Goal: Task Accomplishment & Management: Complete application form

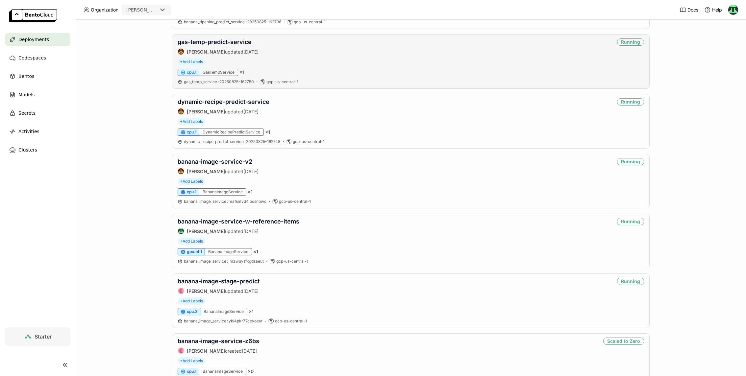
scroll to position [208, 0]
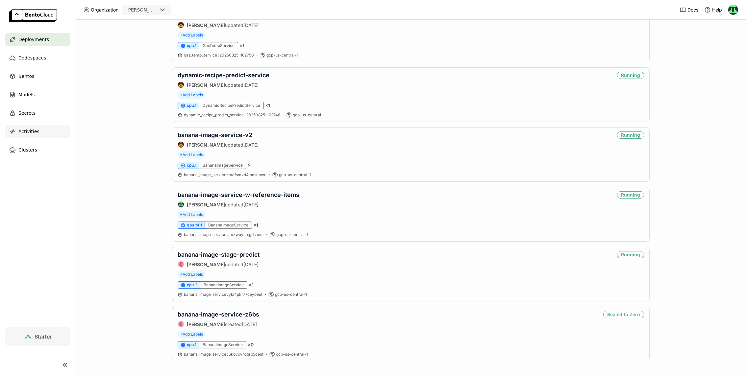
click at [47, 130] on div "Activities" at bounding box center [37, 131] width 65 height 13
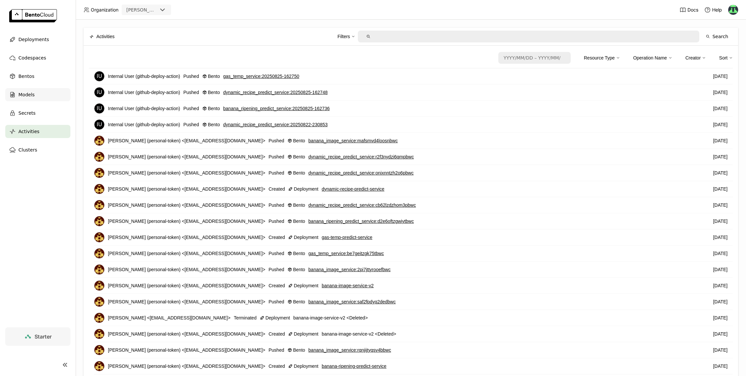
click at [31, 91] on span "Models" at bounding box center [26, 95] width 16 height 8
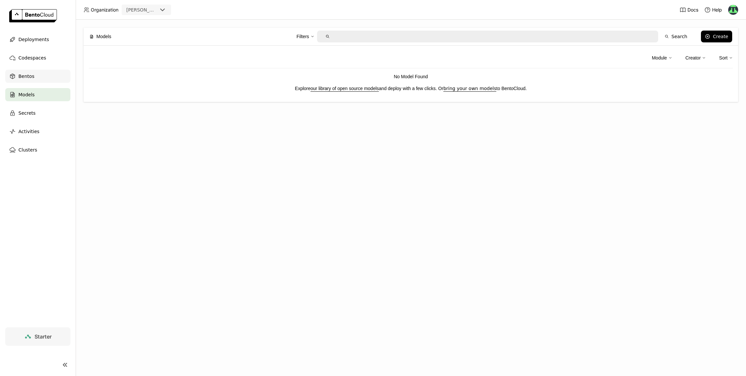
click at [39, 75] on div "Bentos" at bounding box center [37, 76] width 65 height 13
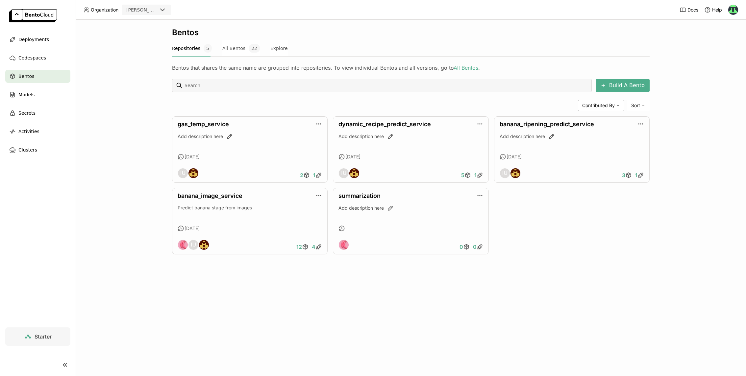
click at [467, 298] on div "Bentos Repositories 5 All Bentos 22 Explore Bentos that shares the same name ar…" at bounding box center [411, 198] width 671 height 357
click at [230, 195] on link "banana_image_service" at bounding box center [210, 196] width 65 height 7
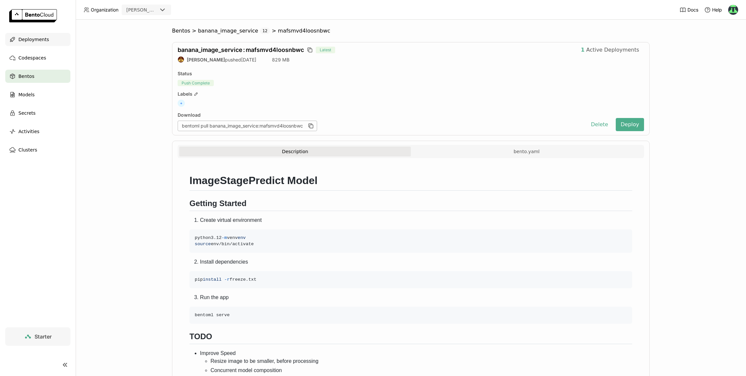
click at [43, 40] on span "Deployments" at bounding box center [33, 40] width 31 height 8
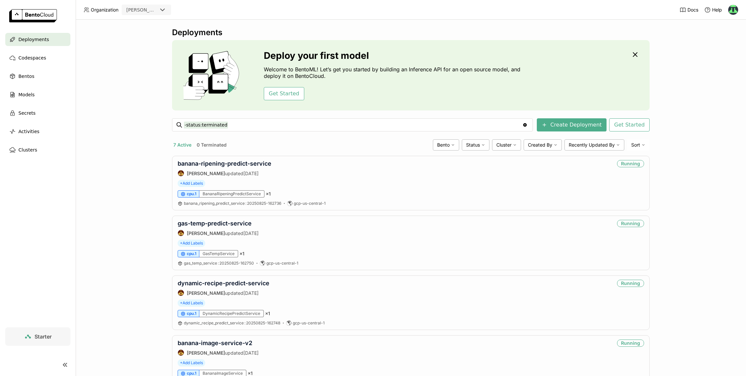
click at [44, 337] on span "Starter" at bounding box center [43, 337] width 17 height 7
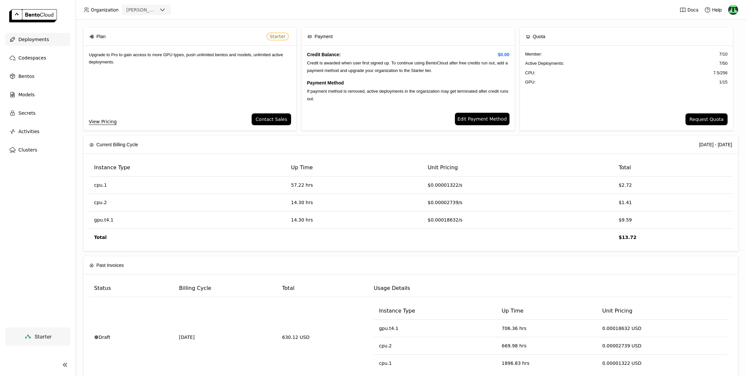
click at [34, 40] on span "Deployments" at bounding box center [33, 40] width 31 height 8
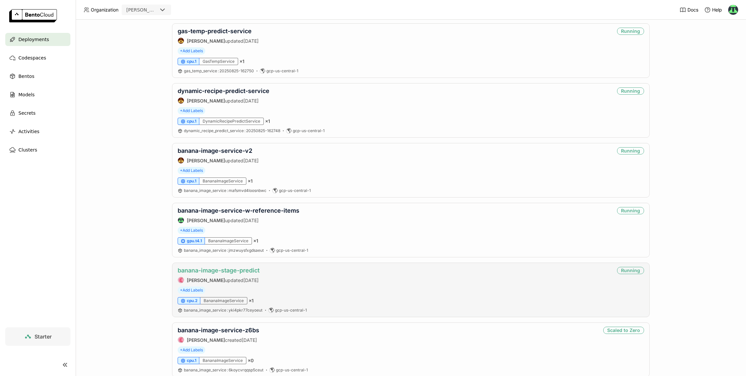
scroll to position [208, 0]
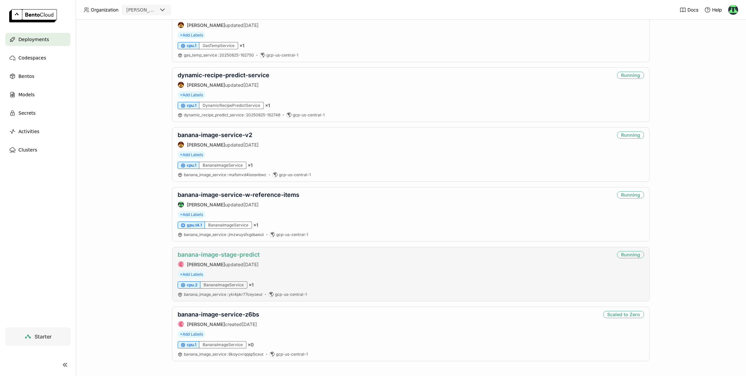
click at [212, 256] on link "banana-image-stage-predict" at bounding box center [219, 254] width 82 height 7
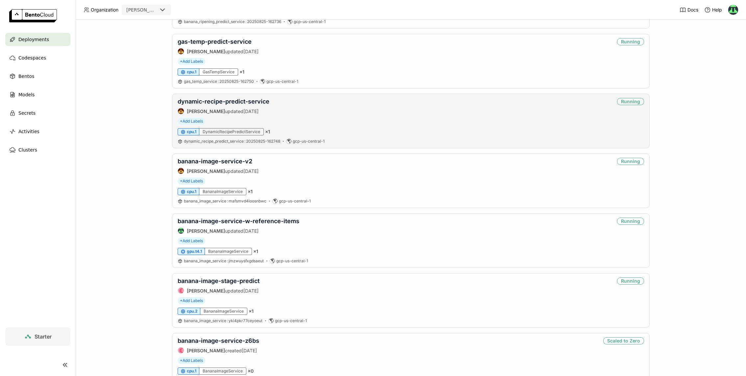
scroll to position [191, 0]
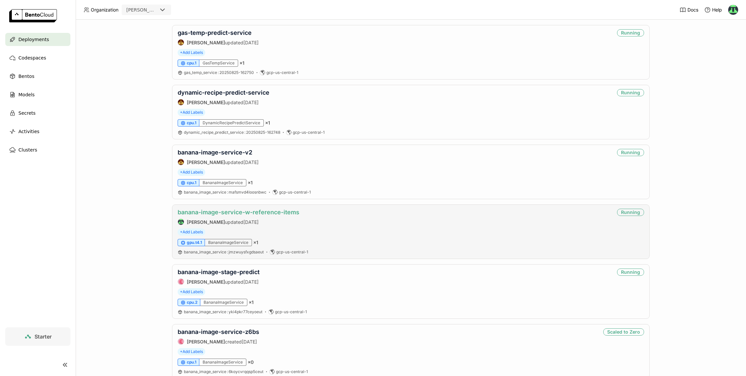
click at [272, 211] on link "banana-image-service-w-reference-items" at bounding box center [239, 212] width 122 height 7
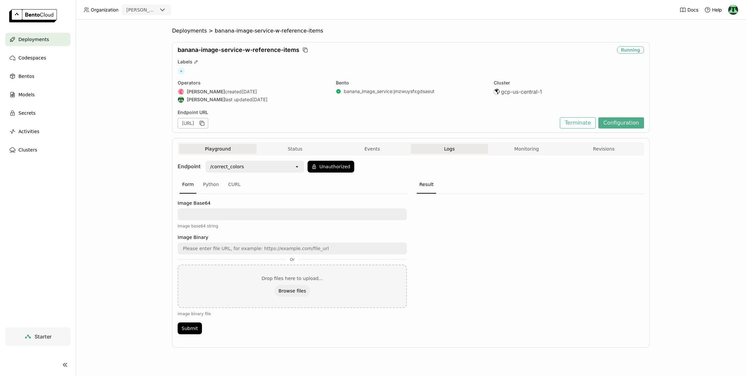
click at [444, 149] on span "Logs" at bounding box center [449, 149] width 11 height 6
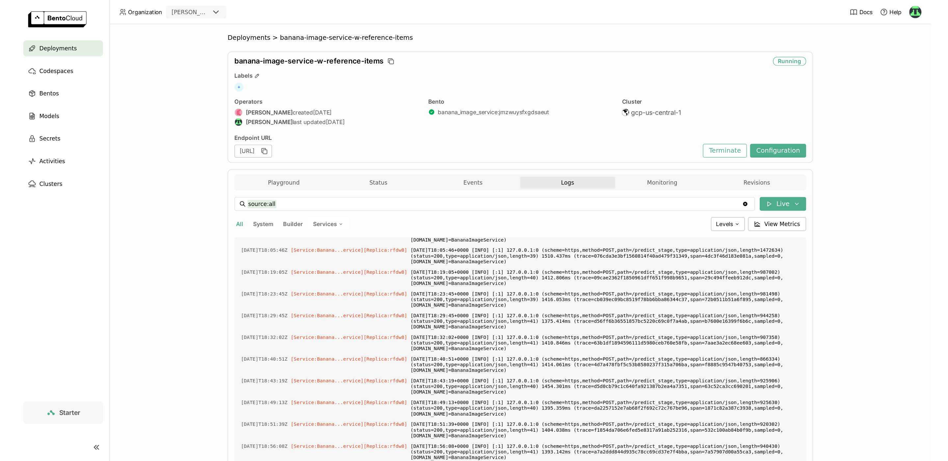
scroll to position [41, 0]
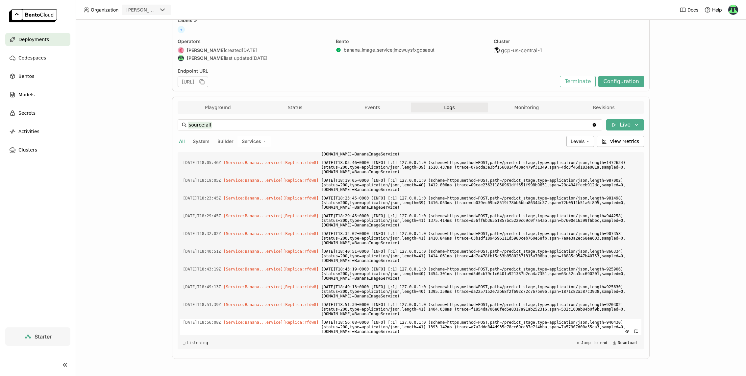
click at [468, 320] on span "2025-08-31T18:56:08+0000 [INFO] [:1] 127.0.0.1:0 (scheme=https,method=POST,path…" at bounding box center [481, 327] width 318 height 16
click at [48, 113] on div "Secrets" at bounding box center [37, 113] width 65 height 13
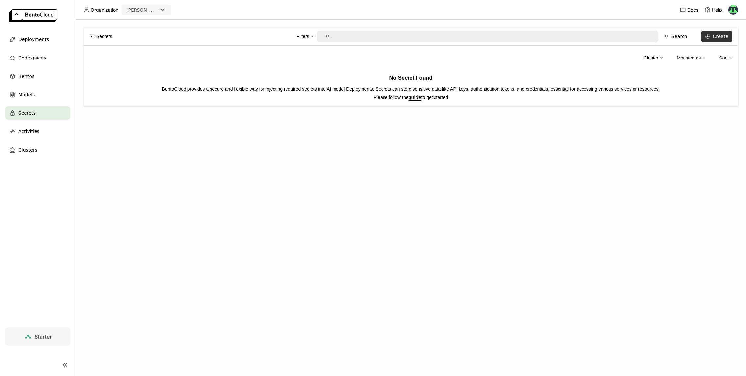
click at [708, 40] on button "Create" at bounding box center [716, 37] width 31 height 12
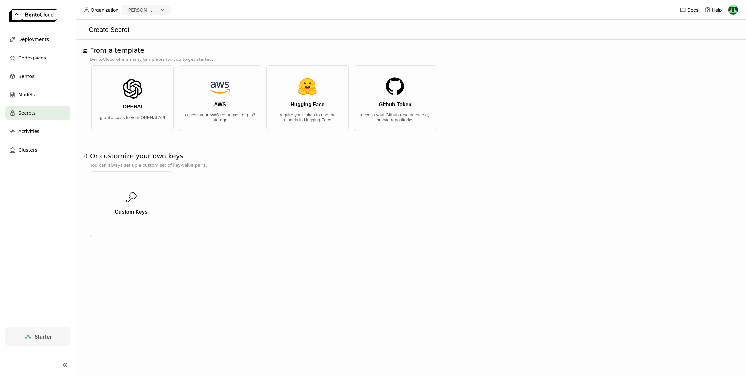
click at [738, 12] on div at bounding box center [733, 10] width 11 height 11
click at [734, 12] on img at bounding box center [734, 10] width 10 height 10
click at [723, 43] on span "API Tokens" at bounding box center [723, 44] width 23 height 6
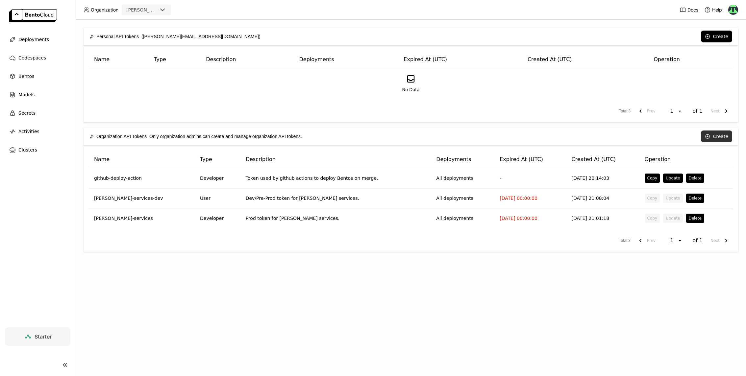
click at [715, 138] on button "Create" at bounding box center [716, 137] width 31 height 12
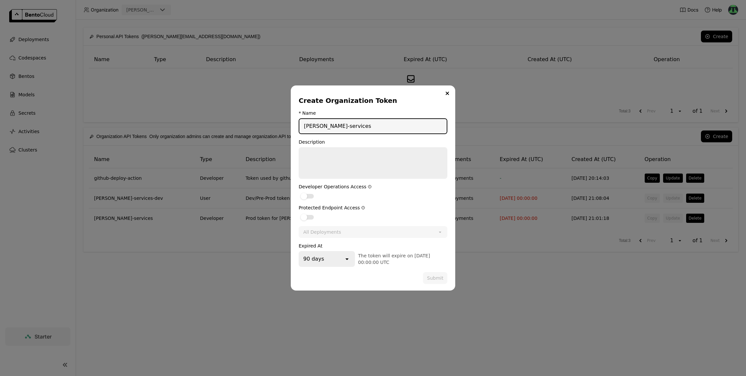
type input "strella-services"
click at [392, 170] on textarea "dialog" at bounding box center [372, 163] width 147 height 30
click at [305, 195] on div "dialog" at bounding box center [304, 196] width 7 height 7
click at [299, 192] on input "dialog" at bounding box center [299, 192] width 0 height 0
click at [306, 221] on form "* Name strella-services Description Pr Developer Operations Access Protected En…" at bounding box center [373, 198] width 149 height 174
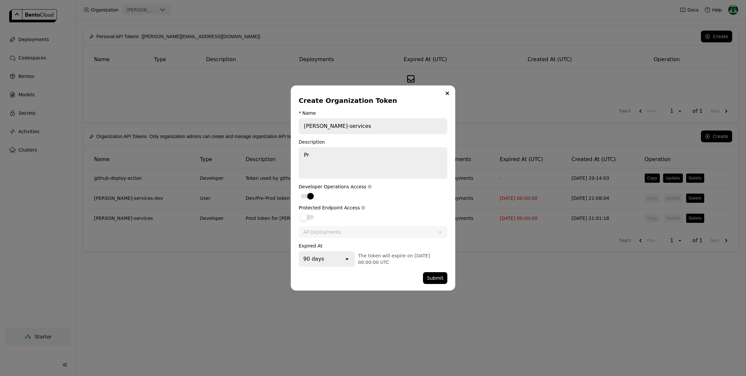
click at [308, 213] on label "dialog" at bounding box center [373, 217] width 149 height 8
click at [299, 213] on input "dialog" at bounding box center [299, 213] width 0 height 0
click at [346, 261] on icon "open" at bounding box center [347, 259] width 7 height 7
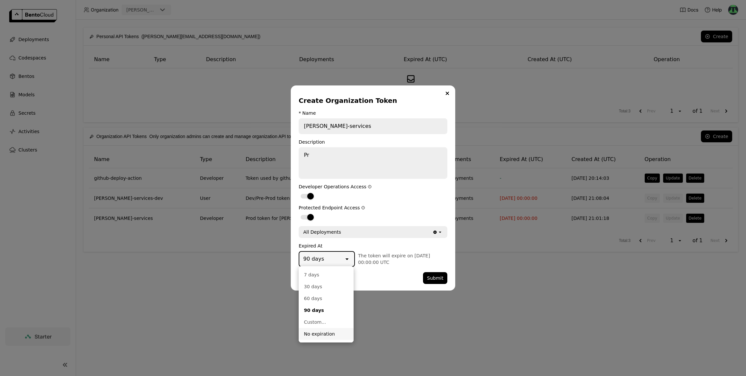
click at [323, 336] on div "No expiration" at bounding box center [326, 334] width 44 height 7
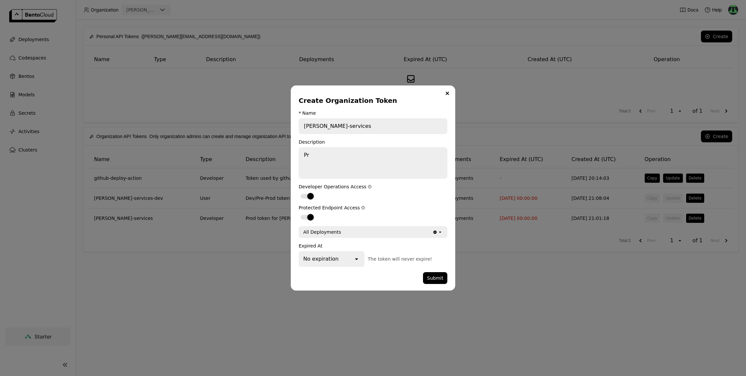
click at [342, 279] on div "dialog" at bounding box center [361, 278] width 124 height 12
click at [337, 158] on textarea "Pr" at bounding box center [372, 163] width 147 height 30
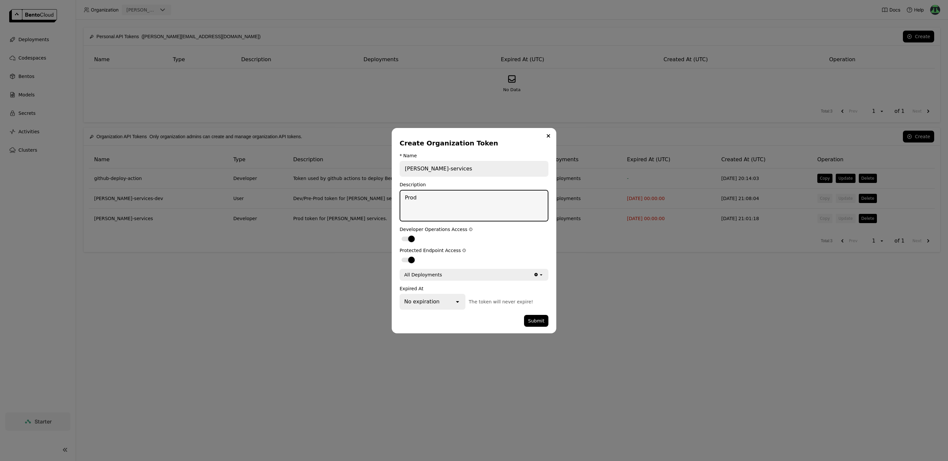
type textarea "Prod"
click at [455, 167] on input "strella-services" at bounding box center [473, 169] width 147 height 14
type input "strella-services"
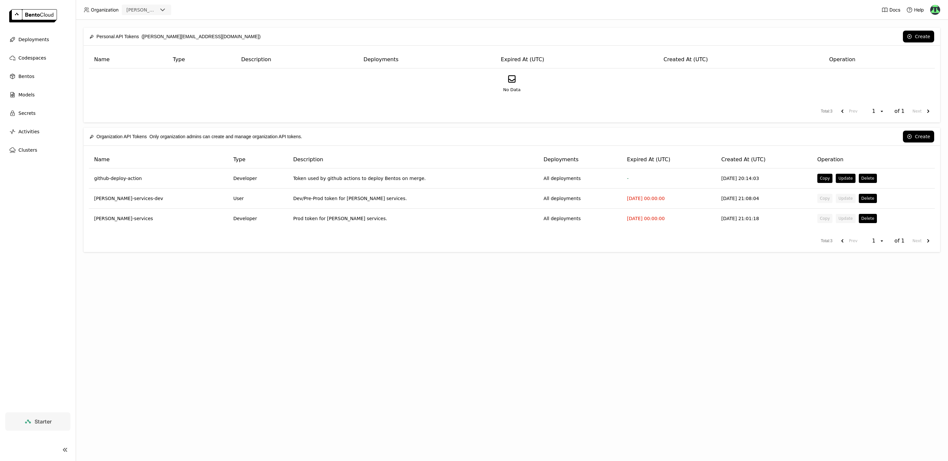
click at [489, 368] on div "Create Organization Token * Name strella-services Description Developer Operati…" at bounding box center [474, 230] width 948 height 461
click at [739, 140] on button "Create" at bounding box center [918, 137] width 31 height 12
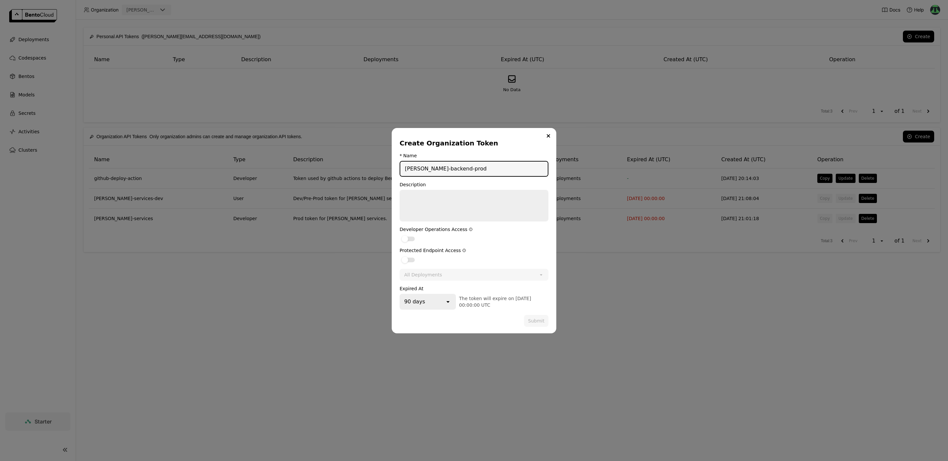
type input "strella-backend-prod"
click at [478, 212] on textarea "dialog" at bounding box center [473, 206] width 147 height 30
click at [442, 199] on textarea "Prod token for strella services." at bounding box center [473, 206] width 147 height 30
type textarea "Prod token for Strella backend services."
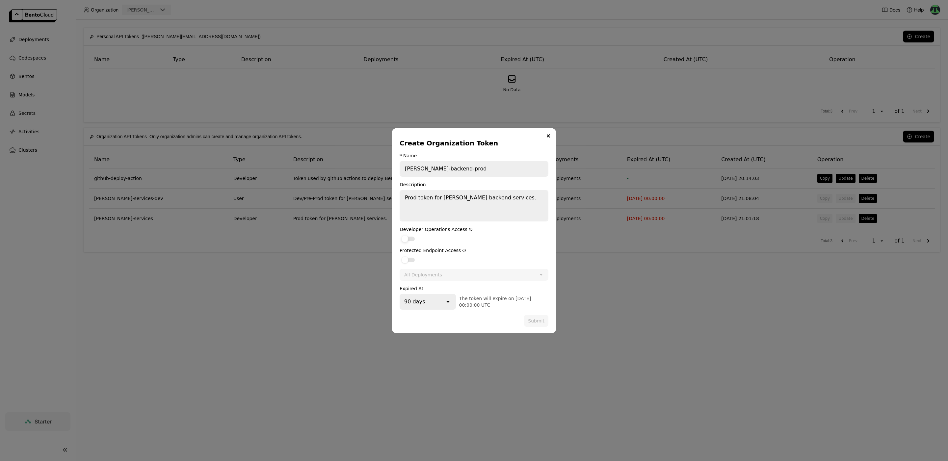
click at [406, 238] on div "dialog" at bounding box center [405, 239] width 7 height 7
click at [400, 235] on input "dialog" at bounding box center [400, 235] width 0 height 0
click at [405, 257] on div "dialog" at bounding box center [405, 260] width 7 height 7
click at [400, 256] on input "dialog" at bounding box center [400, 256] width 0 height 0
click at [449, 301] on icon "open" at bounding box center [448, 301] width 7 height 7
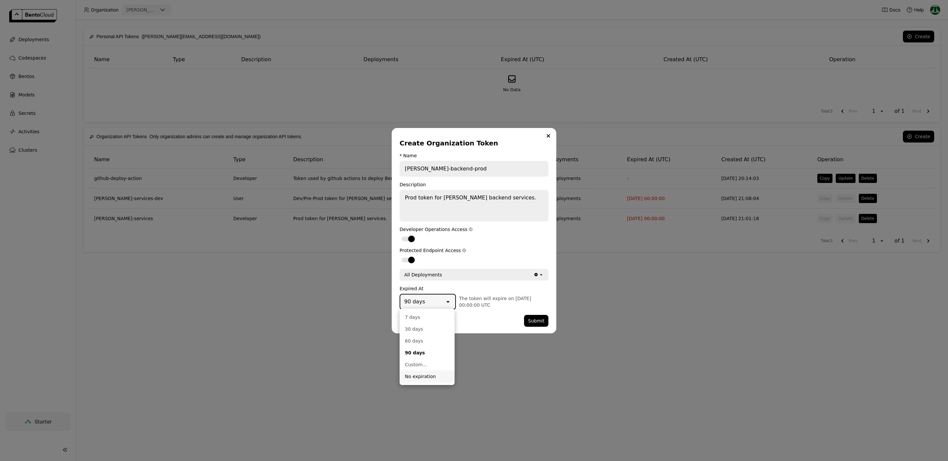
click at [427, 376] on div "No expiration" at bounding box center [427, 376] width 44 height 7
click at [483, 310] on form "* Name strella-backend-prod Description Prod token for Strella backend services…" at bounding box center [474, 240] width 149 height 174
click at [467, 168] on input "strella-backend-prod" at bounding box center [473, 169] width 147 height 14
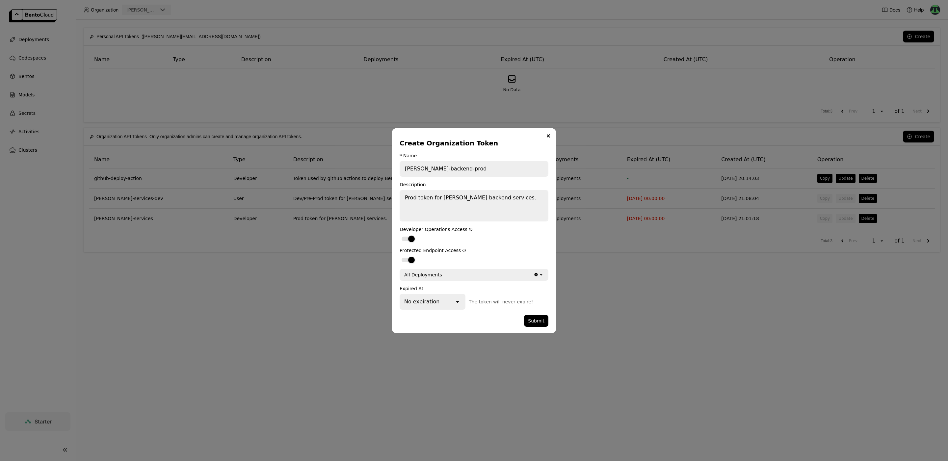
click at [482, 323] on div "dialog" at bounding box center [462, 321] width 124 height 12
click at [537, 320] on button "Submit" at bounding box center [536, 321] width 24 height 12
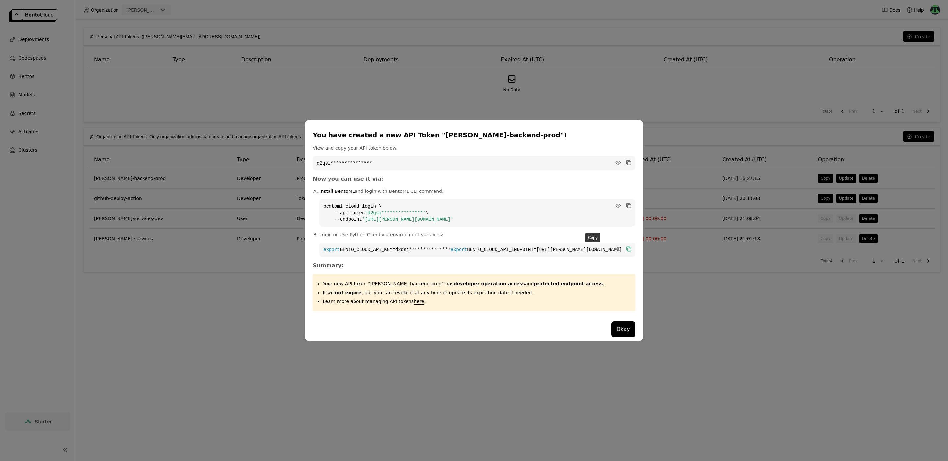
click at [626, 247] on icon "dialog" at bounding box center [627, 248] width 3 height 3
click at [611, 332] on button "Okay" at bounding box center [623, 330] width 24 height 16
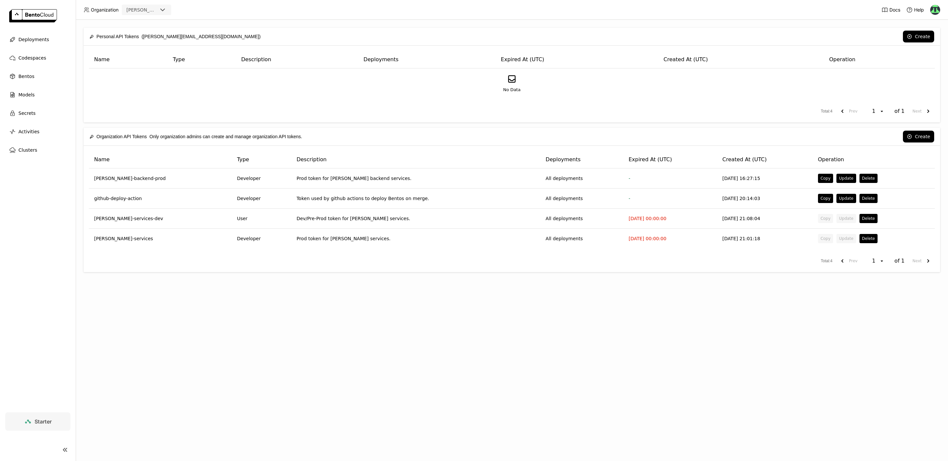
click at [540, 293] on div "Personal API Tokens (sean@strellabiotech.com) Create Name Type Description Depl…" at bounding box center [512, 240] width 872 height 441
click at [739, 138] on button "Create" at bounding box center [918, 137] width 31 height 12
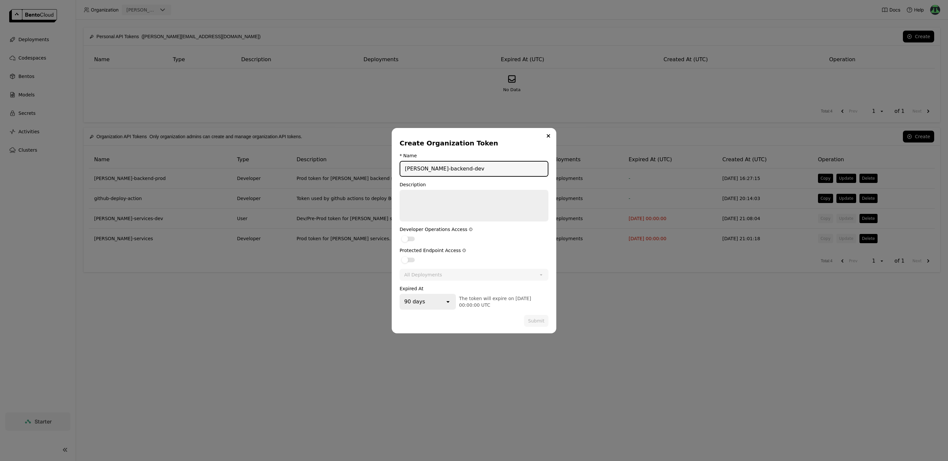
type input "strella-backend-dev"
click at [440, 197] on textarea "dialog" at bounding box center [473, 206] width 147 height 30
type textarea "Dev/Pre-prod token for Strella backend services."
click at [411, 238] on div "dialog" at bounding box center [408, 239] width 13 height 5
click at [400, 235] on input "dialog" at bounding box center [400, 235] width 0 height 0
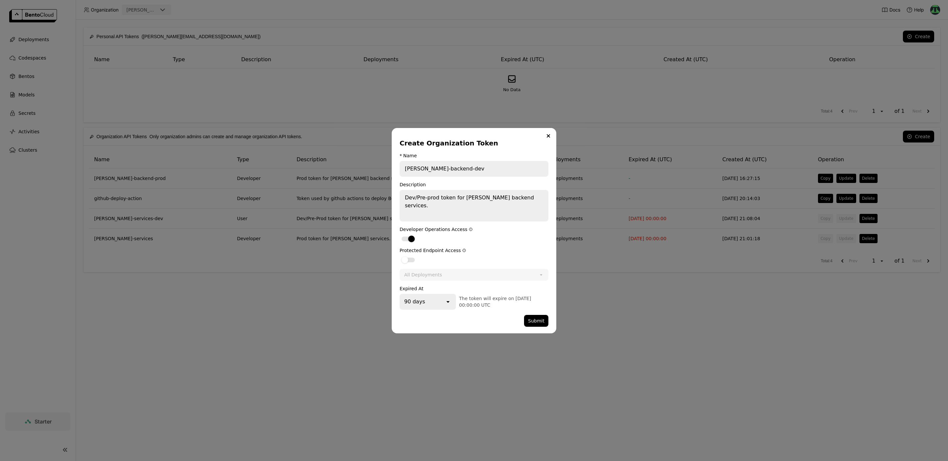
click at [411, 255] on div "Protected Endpoint Access" at bounding box center [474, 256] width 149 height 16
click at [410, 262] on label "dialog" at bounding box center [474, 260] width 149 height 8
click at [400, 256] on input "dialog" at bounding box center [400, 256] width 0 height 0
click at [429, 272] on div "All Deployments" at bounding box center [423, 275] width 38 height 7
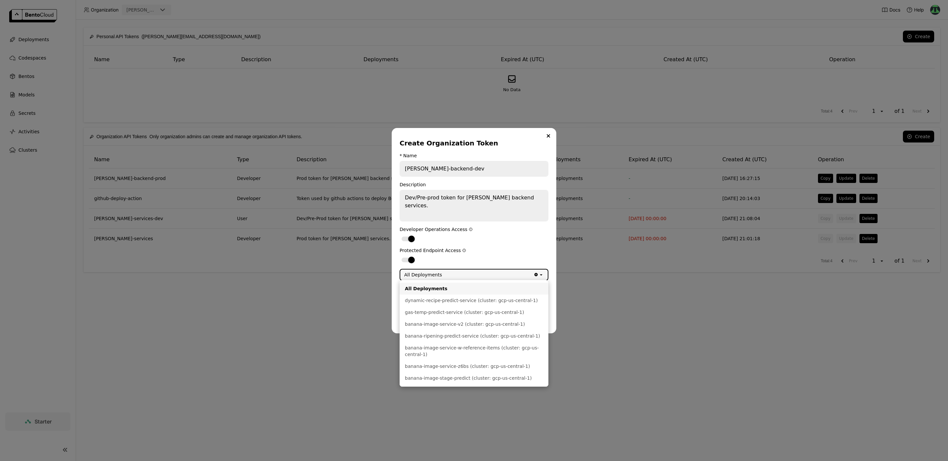
click at [459, 247] on form "* Name strella-backend-dev Description Dev/Pre-prod token for Strella backend s…" at bounding box center [474, 240] width 149 height 174
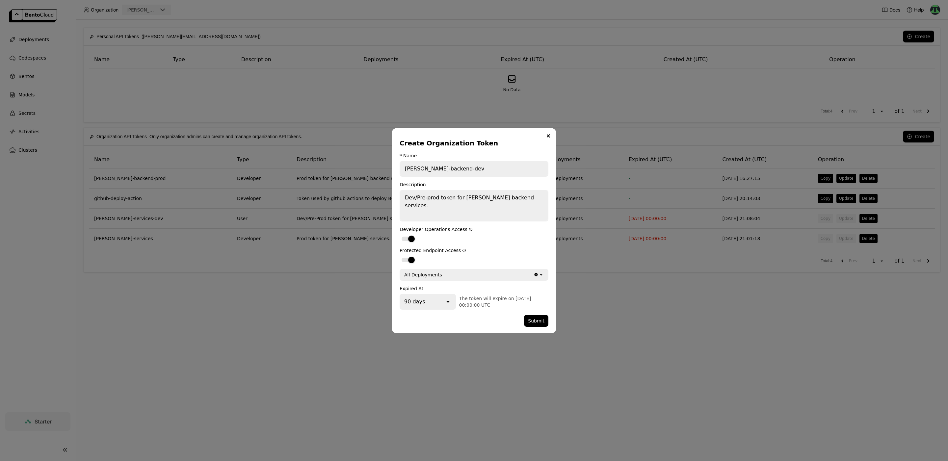
click at [443, 295] on div "90 days" at bounding box center [422, 302] width 44 height 14
click at [425, 374] on div "No expiration" at bounding box center [427, 376] width 44 height 7
click at [474, 319] on div "dialog" at bounding box center [462, 321] width 124 height 12
click at [536, 321] on button "Submit" at bounding box center [536, 321] width 24 height 12
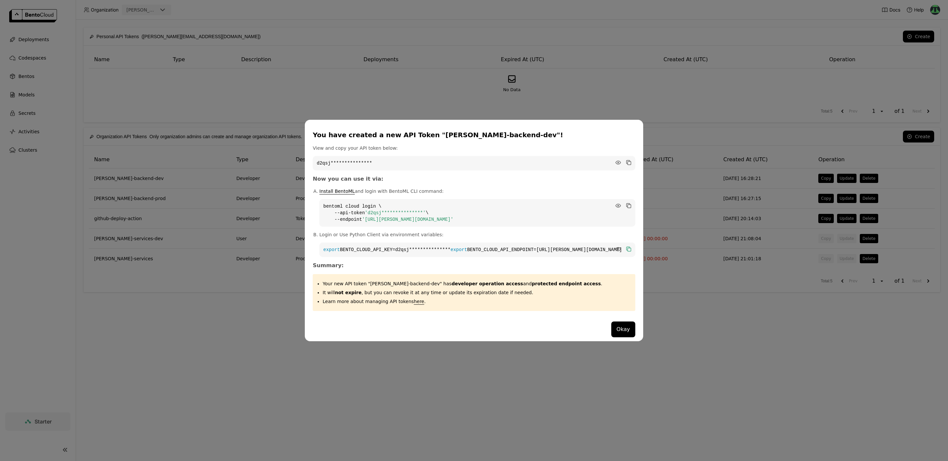
click at [625, 246] on icon "dialog" at bounding box center [628, 249] width 7 height 7
click at [539, 318] on div "**********" at bounding box center [474, 231] width 338 height 222
click at [611, 330] on button "Okay" at bounding box center [623, 330] width 24 height 16
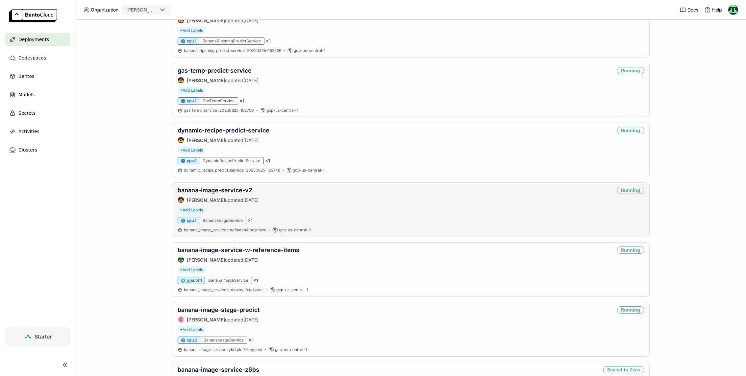
scroll to position [153, 0]
click at [735, 9] on img at bounding box center [734, 10] width 10 height 10
click at [719, 42] on span "API Tokens" at bounding box center [723, 44] width 23 height 6
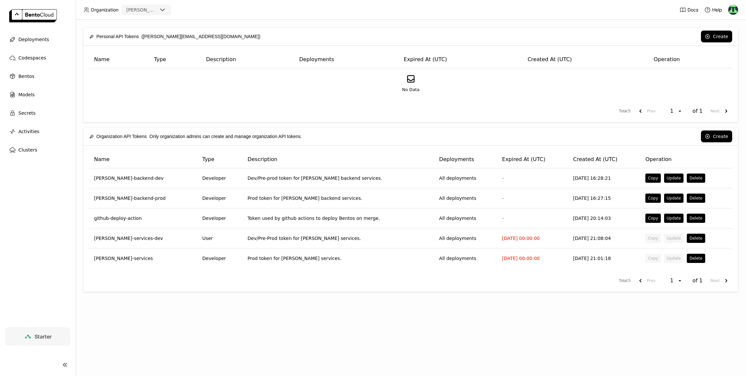
click at [368, 310] on div "Personal API Tokens (sean@strellabiotech.com) Create Name Type Description Depl…" at bounding box center [411, 198] width 671 height 357
